Goal: Find specific page/section

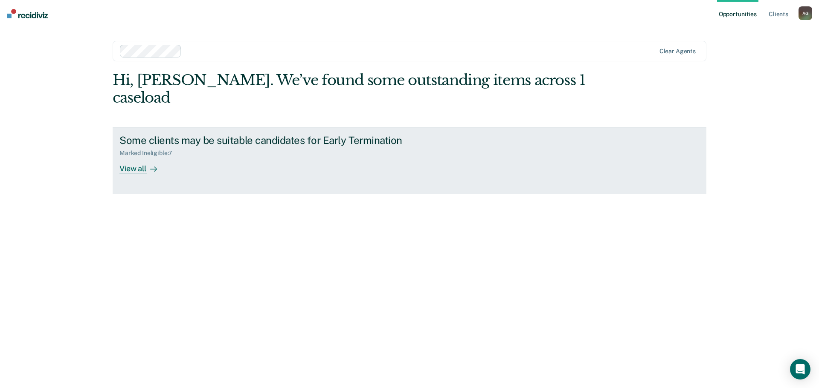
click at [153, 166] on icon at bounding box center [153, 169] width 7 height 7
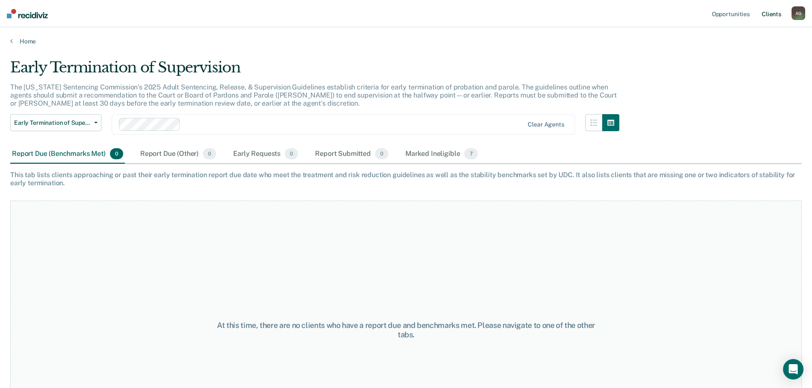
click at [772, 17] on link "Client s" at bounding box center [771, 13] width 23 height 27
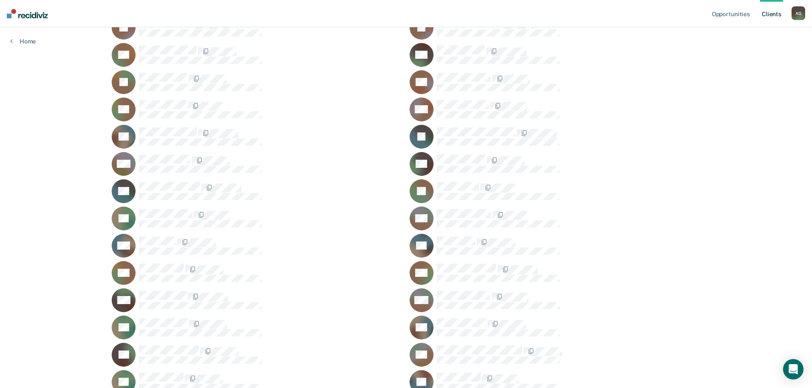
scroll to position [171, 0]
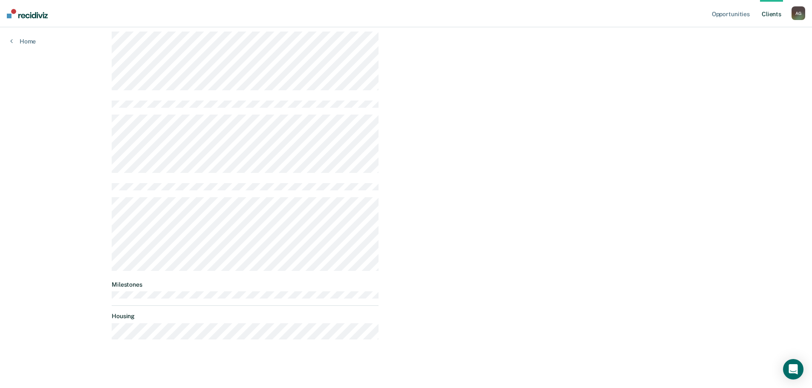
scroll to position [267, 0]
